Goal: Information Seeking & Learning: Learn about a topic

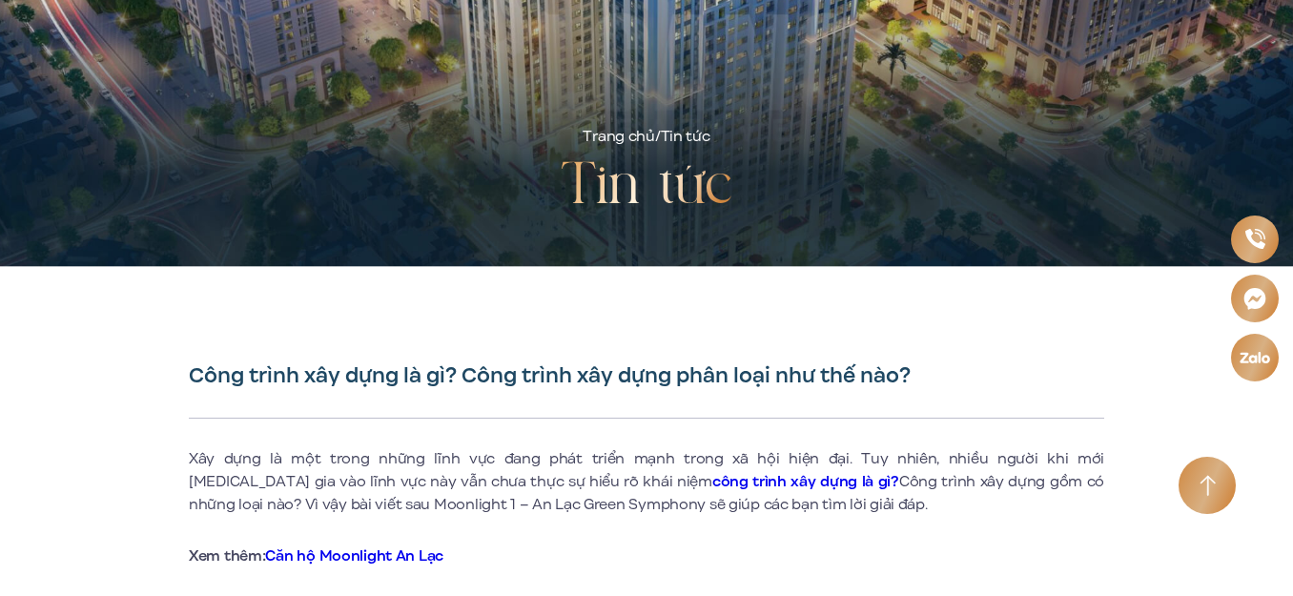
scroll to position [286, 0]
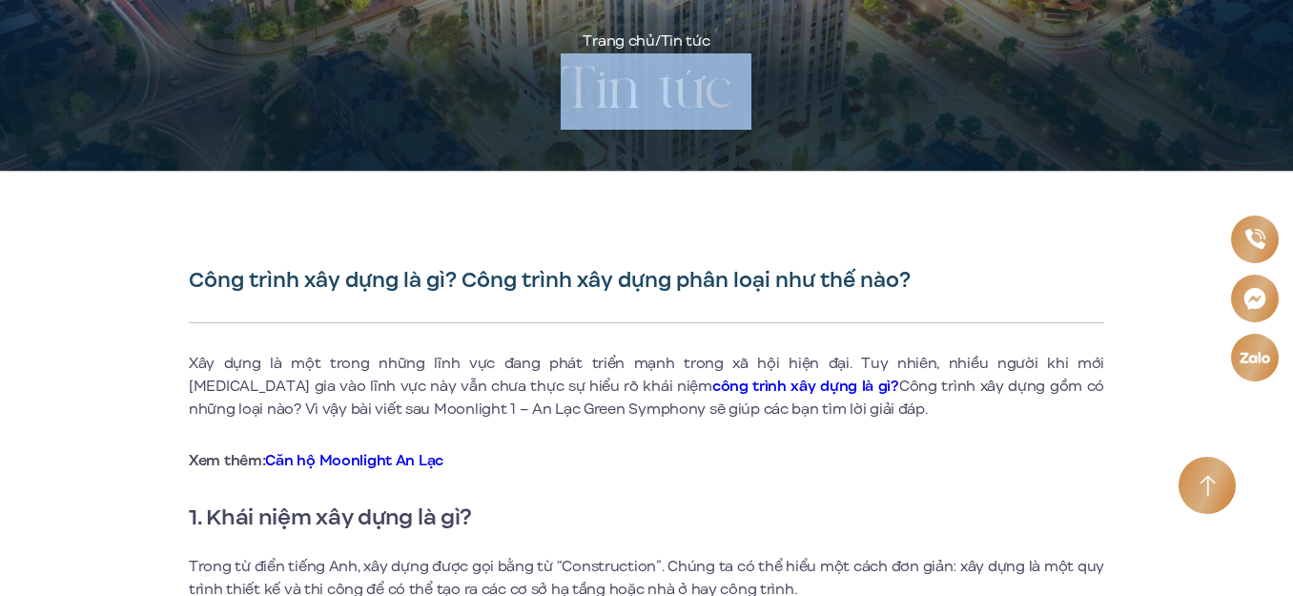
drag, startPoint x: 1290, startPoint y: 36, endPoint x: 1290, endPoint y: 52, distance: 16.2
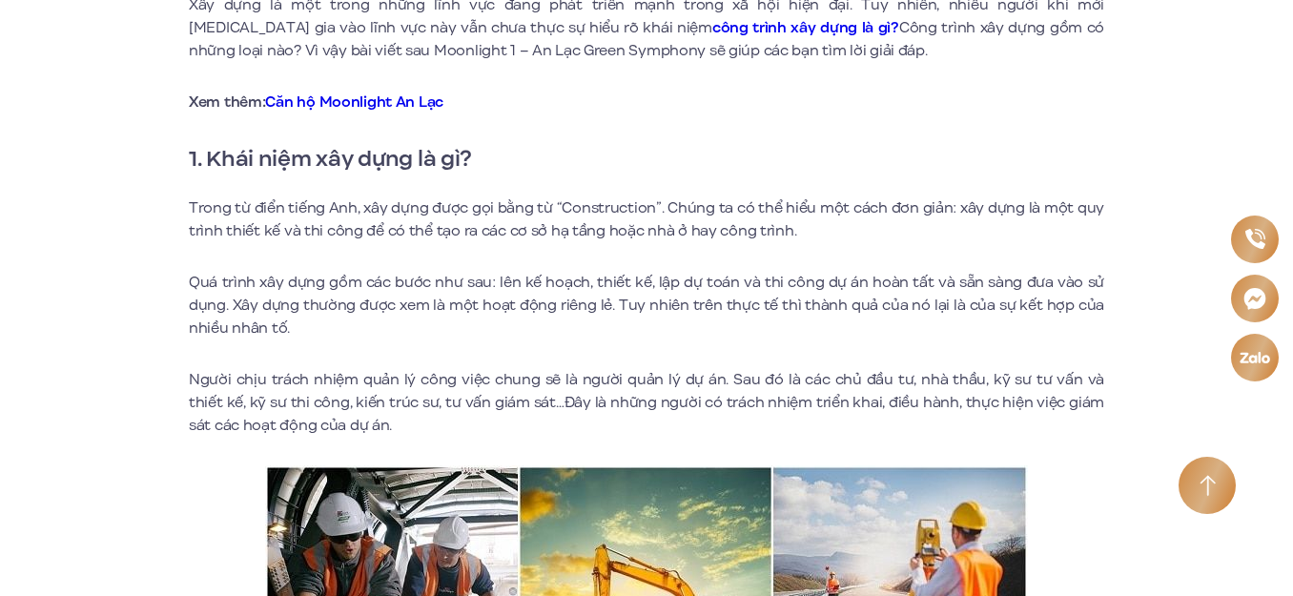
scroll to position [731, 0]
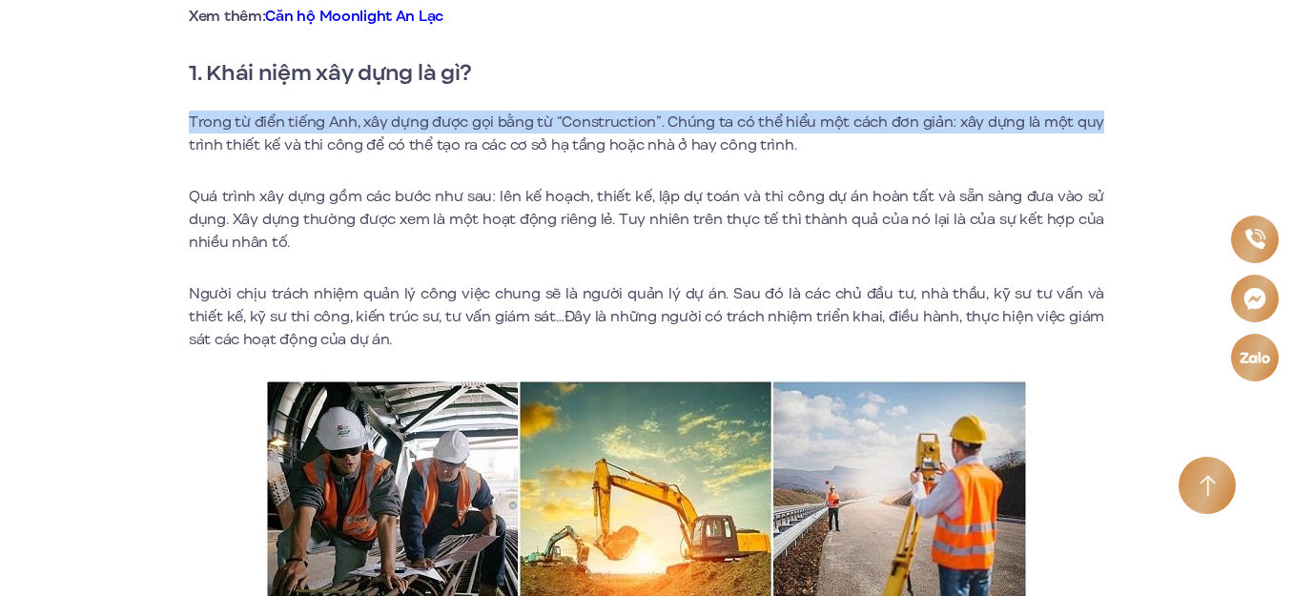
drag, startPoint x: 1292, startPoint y: 68, endPoint x: 1282, endPoint y: 112, distance: 45.1
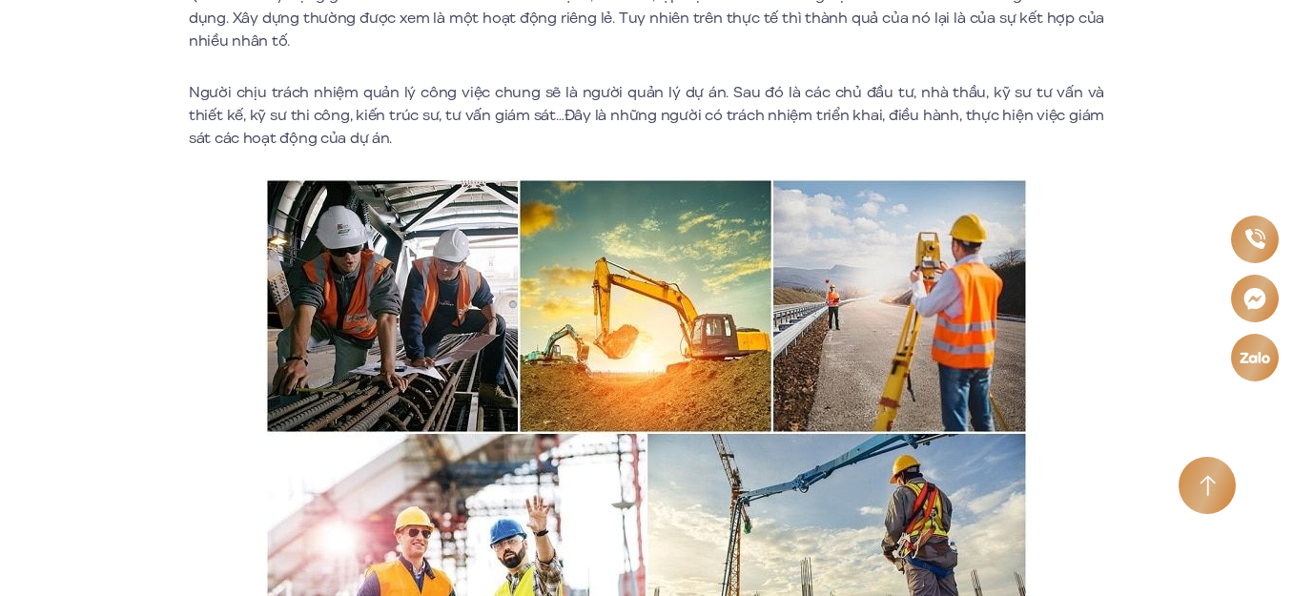
scroll to position [945, 0]
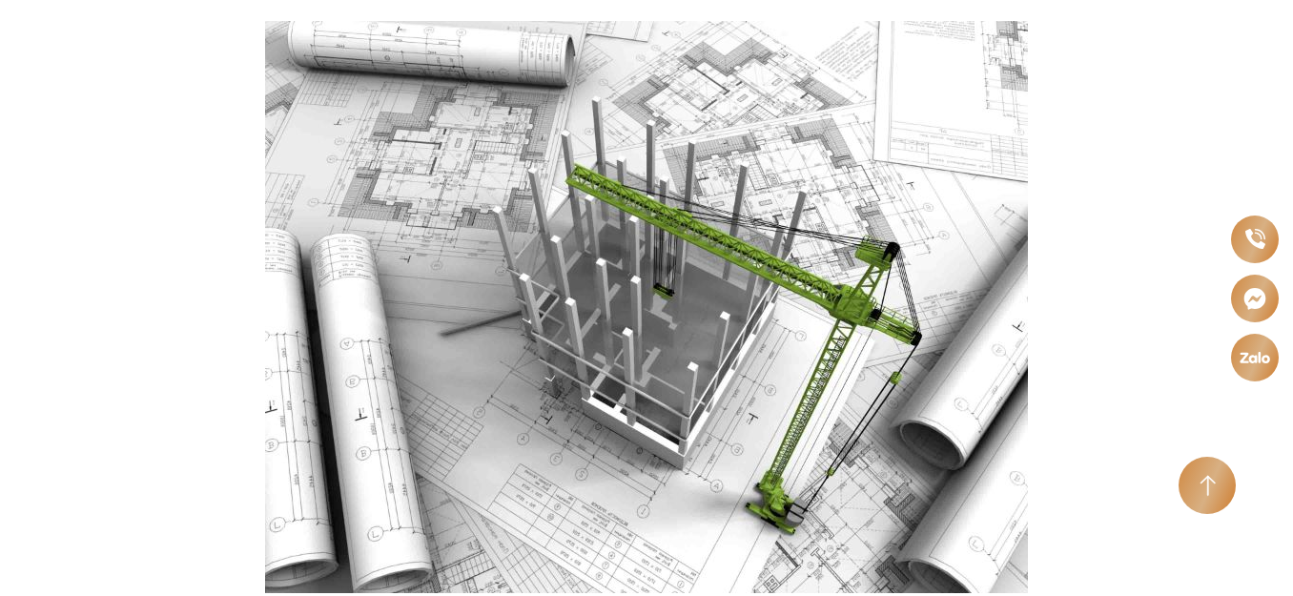
scroll to position [2050, 0]
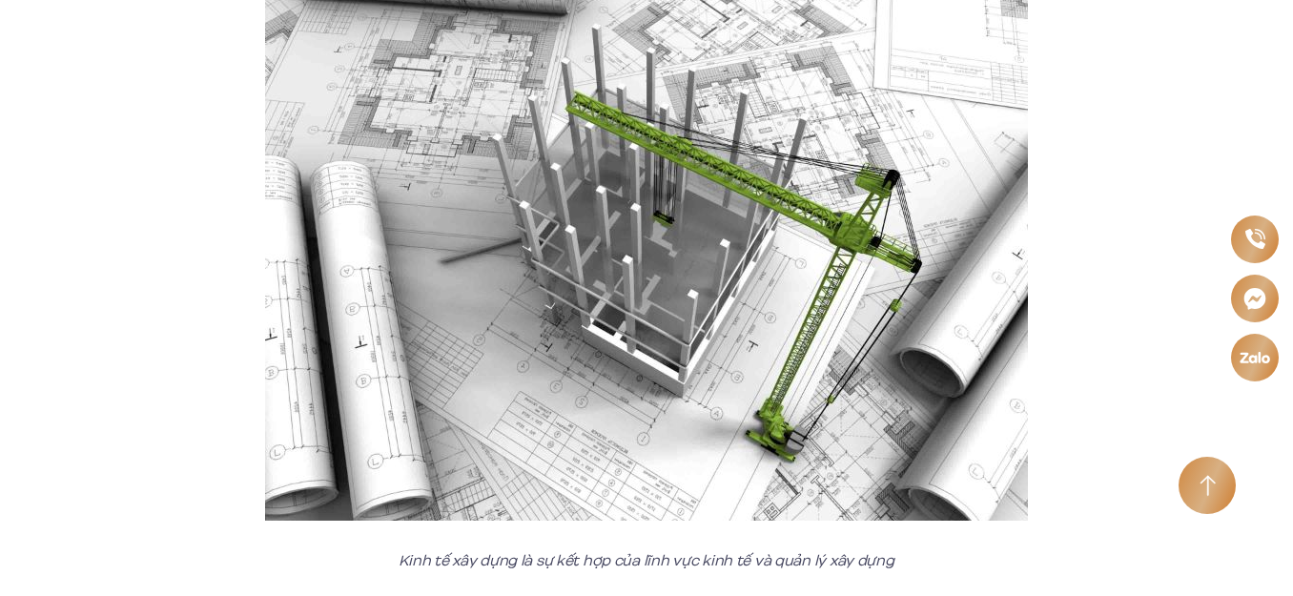
drag, startPoint x: 1280, startPoint y: 167, endPoint x: 1272, endPoint y: 200, distance: 34.2
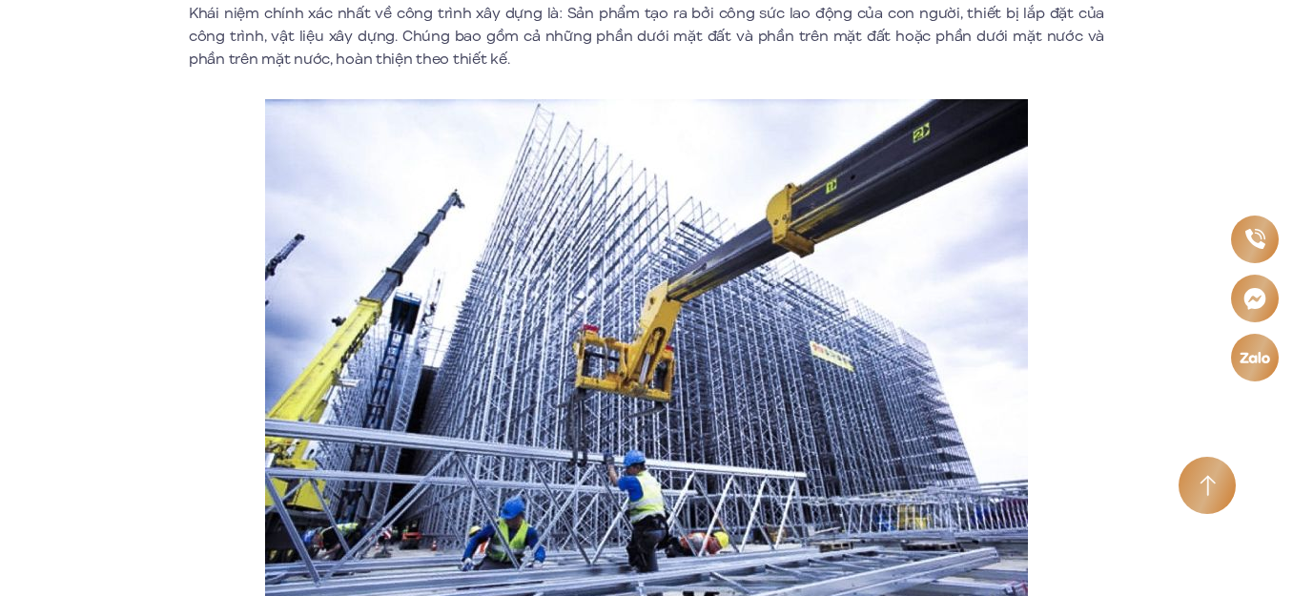
scroll to position [2952, 0]
